Goal: Transaction & Acquisition: Purchase product/service

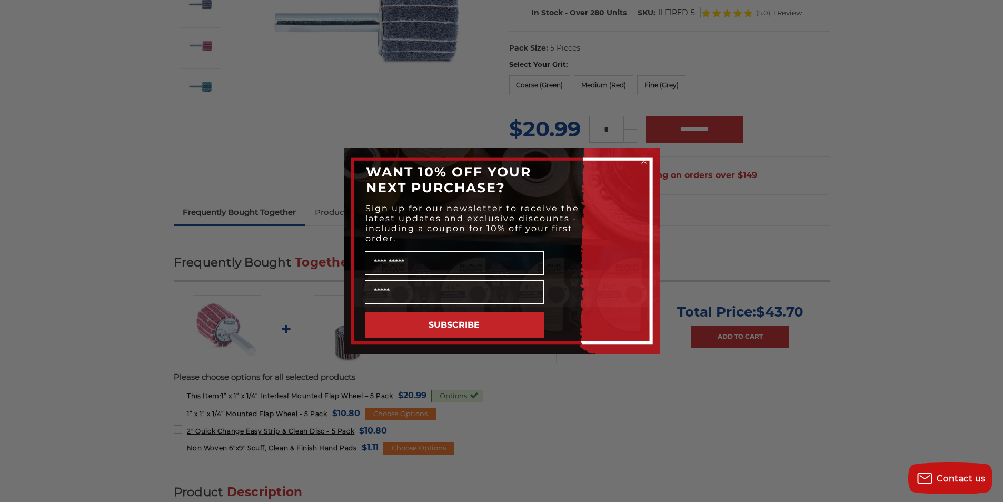
click at [184, 3] on div "Close dialog WANT 10% OFF YOUR NEXT PURCHASE? Sign up for our newsletter to rec…" at bounding box center [501, 251] width 1003 height 502
click at [446, 326] on button "SUBSCRIBE" at bounding box center [454, 325] width 179 height 26
click at [644, 160] on circle "Close dialog" at bounding box center [644, 161] width 10 height 10
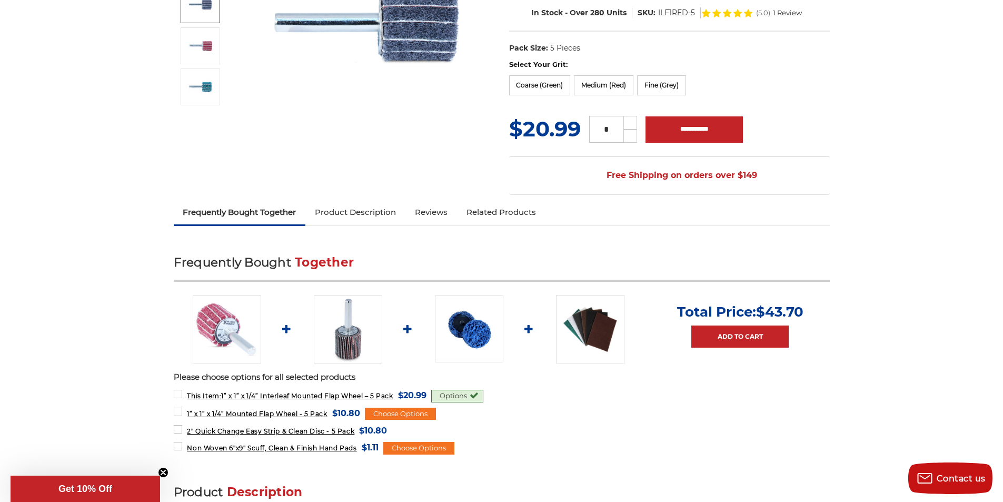
click at [333, 318] on link at bounding box center [348, 329] width 68 height 68
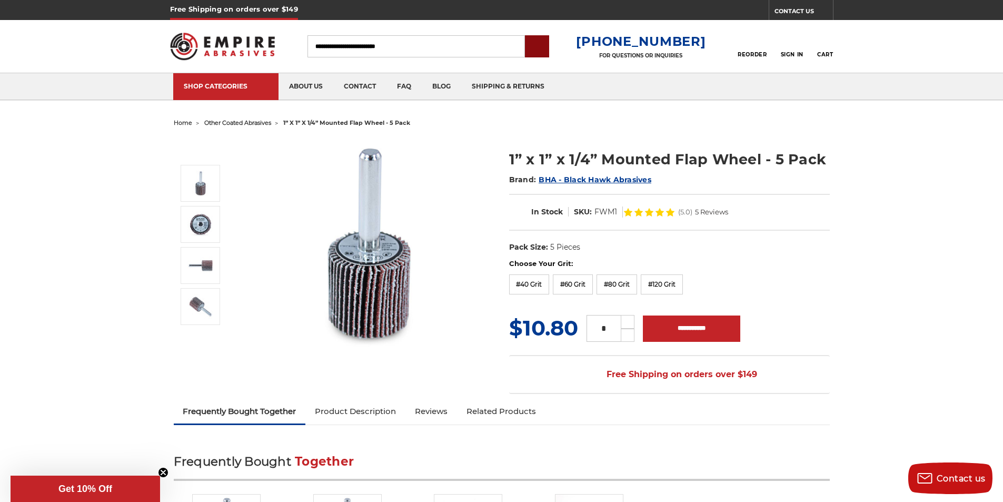
click at [543, 44] on input "submit" at bounding box center [537, 46] width 21 height 21
click at [548, 49] on input "submit" at bounding box center [537, 46] width 21 height 21
